Goal: Information Seeking & Learning: Find specific fact

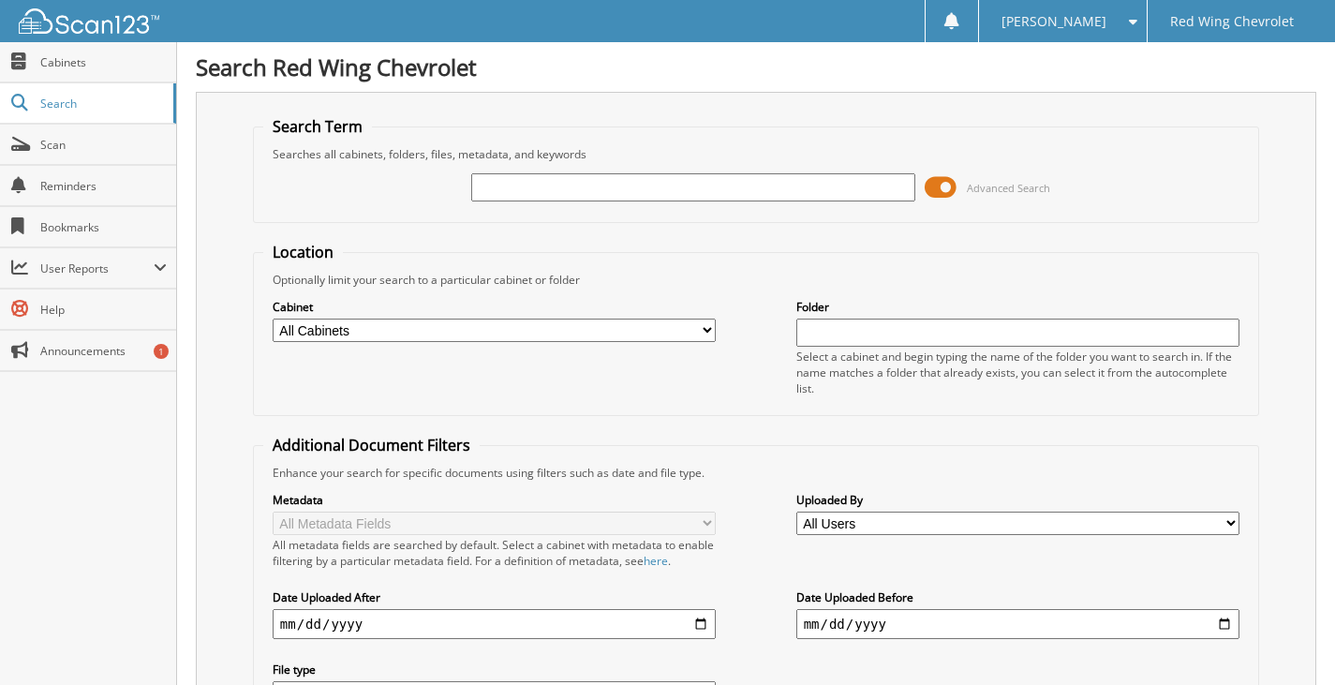
click at [536, 187] on input "text" at bounding box center [693, 187] width 444 height 28
type input "[PERSON_NAME]"
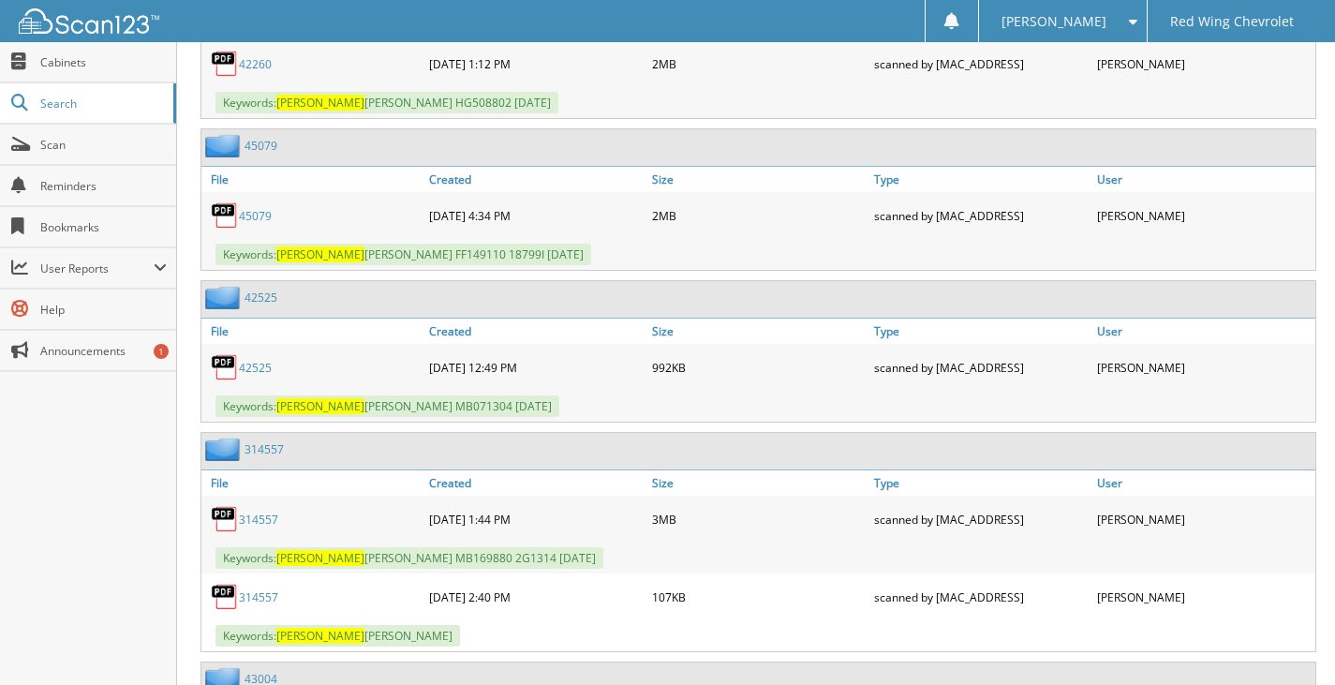
scroll to position [24724, 0]
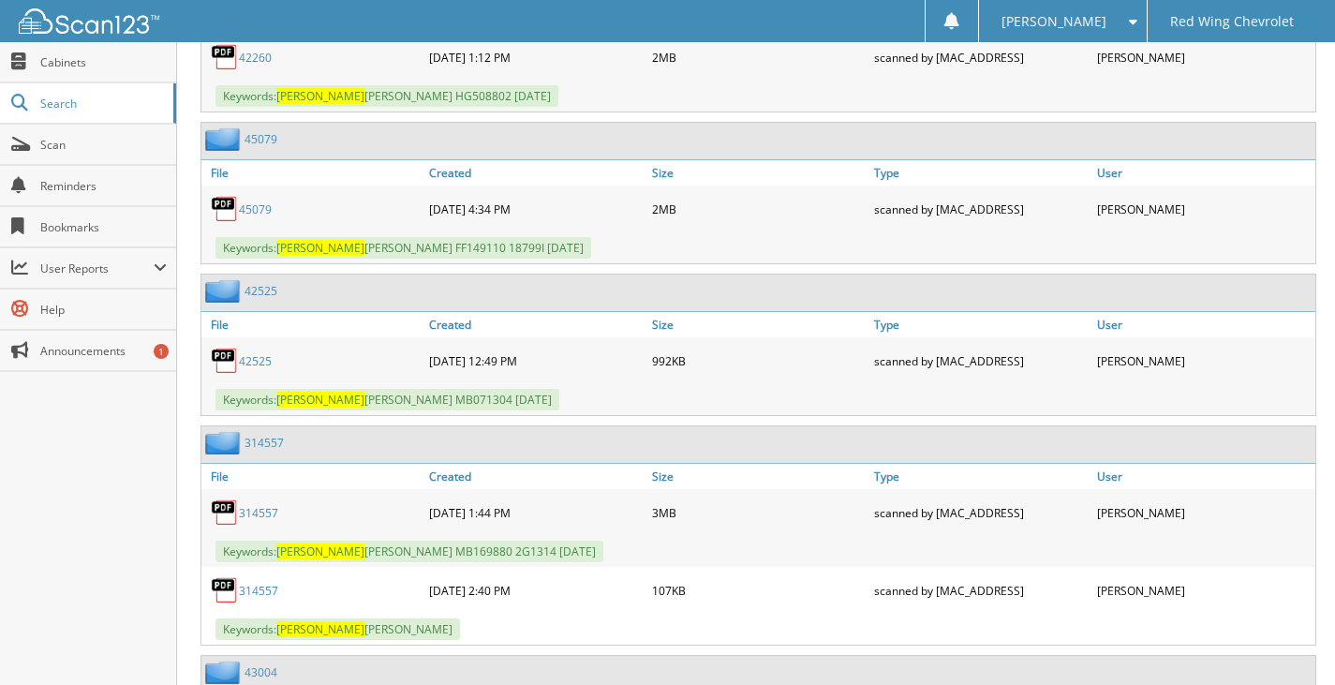
click at [267, 201] on link "45079" at bounding box center [255, 209] width 33 height 16
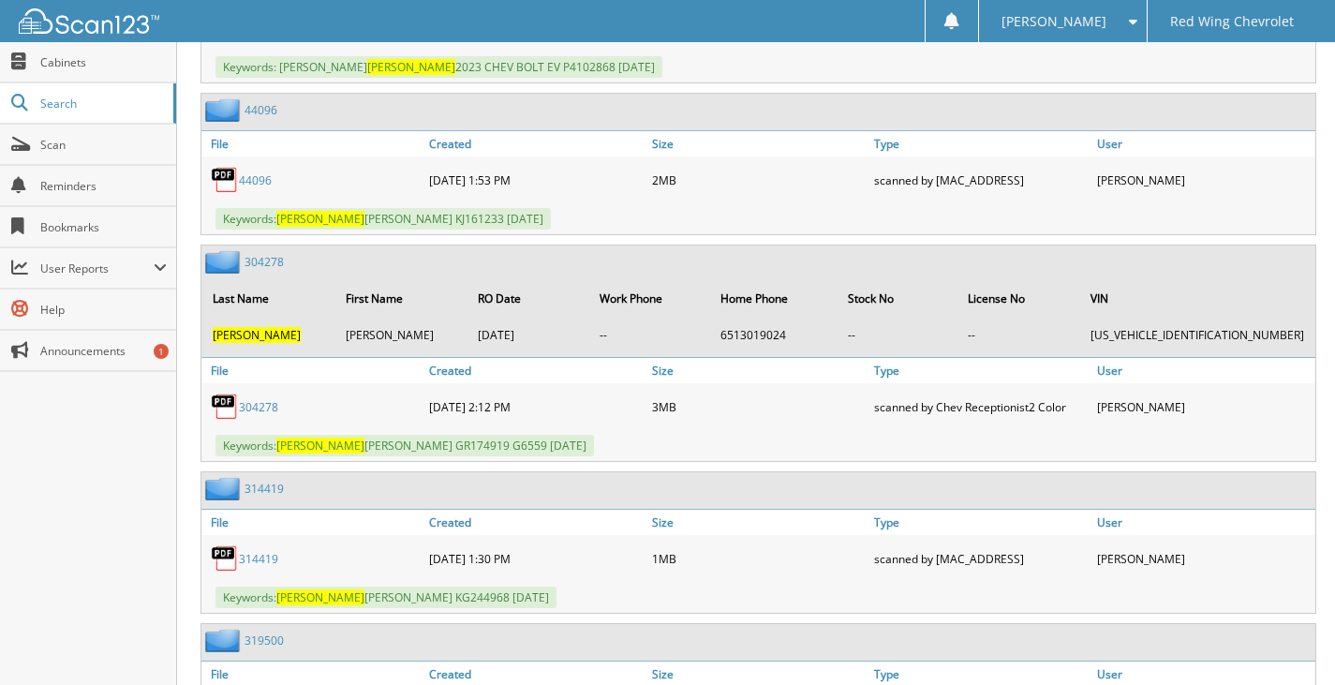
scroll to position [0, 0]
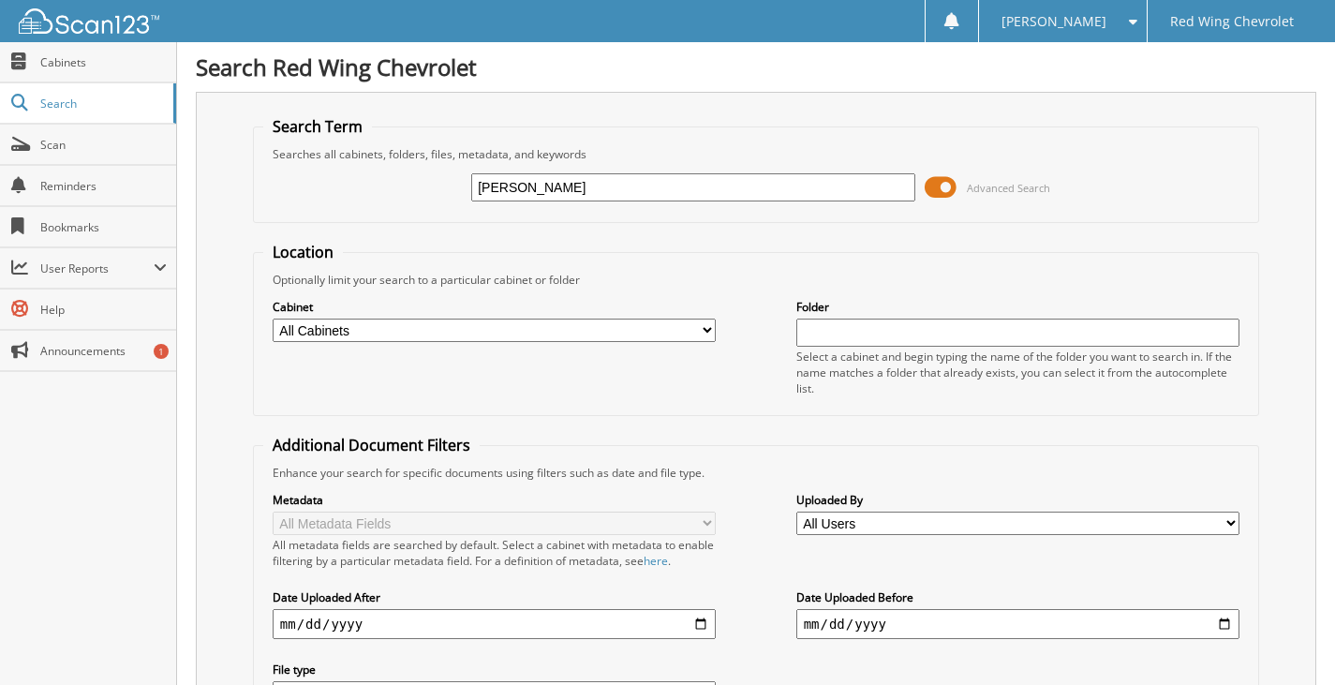
drag, startPoint x: 686, startPoint y: 186, endPoint x: 330, endPoint y: 180, distance: 355.9
click at [330, 180] on div "[PERSON_NAME] Advanced Search" at bounding box center [755, 187] width 985 height 51
type input "[US_VEHICLE_IDENTIFICATION_NUMBER]"
